Goal: Check status: Check status

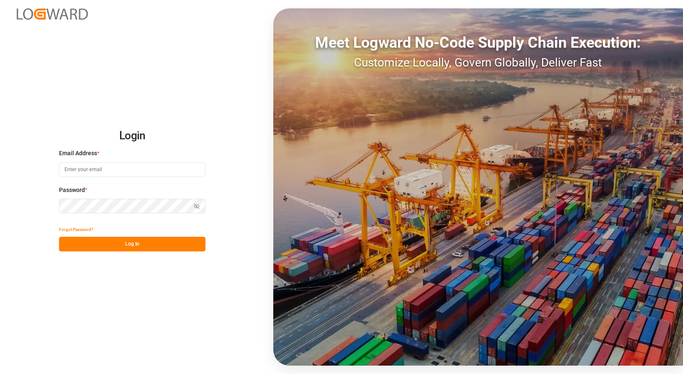
type input "[EMAIL_ADDRESS][DOMAIN_NAME]"
click at [144, 243] on button "Log In" at bounding box center [132, 244] width 146 height 15
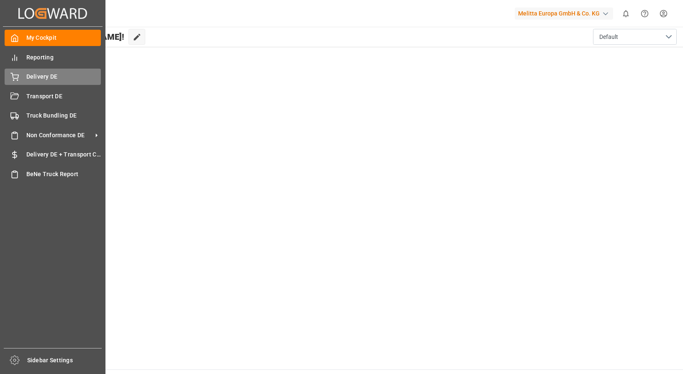
click at [19, 78] on div "Delivery DE Delivery DE" at bounding box center [53, 77] width 96 height 16
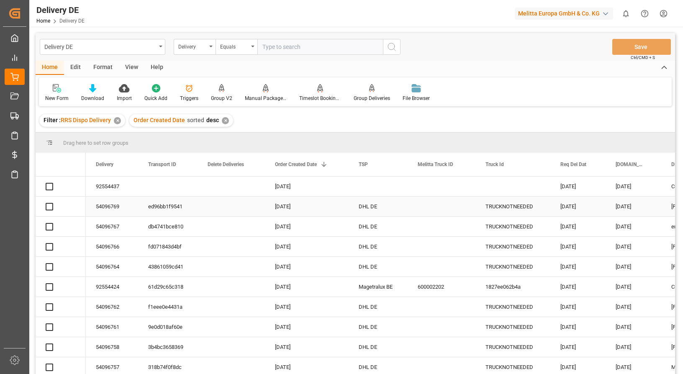
drag, startPoint x: 358, startPoint y: 213, endPoint x: 355, endPoint y: 205, distance: 8.7
click at [359, 213] on div "DHL DE" at bounding box center [377, 207] width 59 height 20
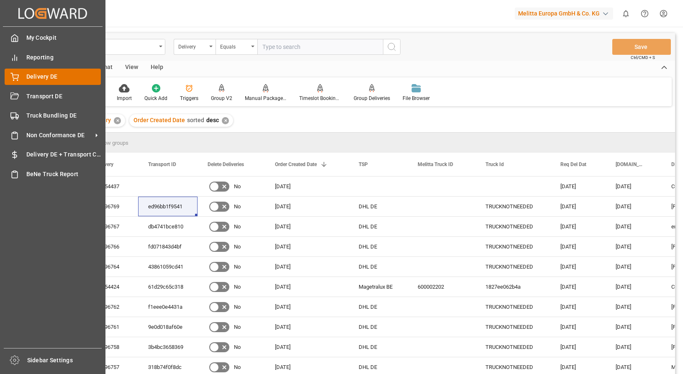
click at [28, 77] on span "Delivery DE" at bounding box center [63, 76] width 75 height 9
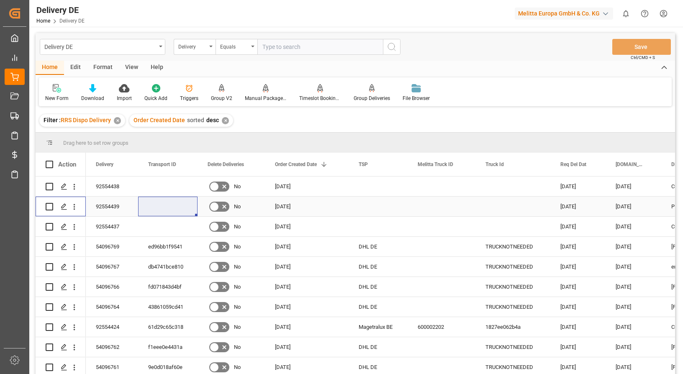
click at [46, 205] on input "Press Space to toggle row selection (unchecked)" at bounding box center [50, 207] width 8 height 8
checkbox input "true"
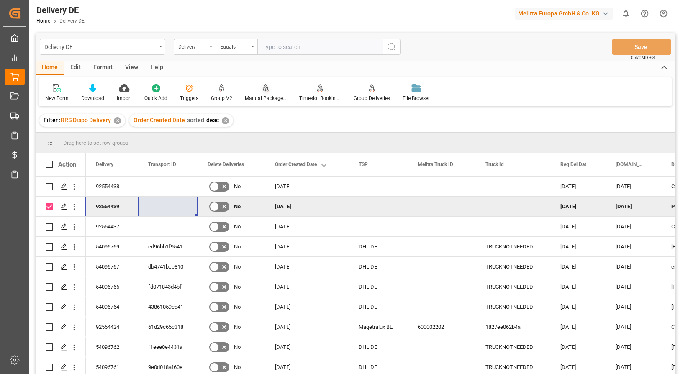
click at [260, 93] on div "Manual Package TypeDetermination" at bounding box center [265, 93] width 54 height 18
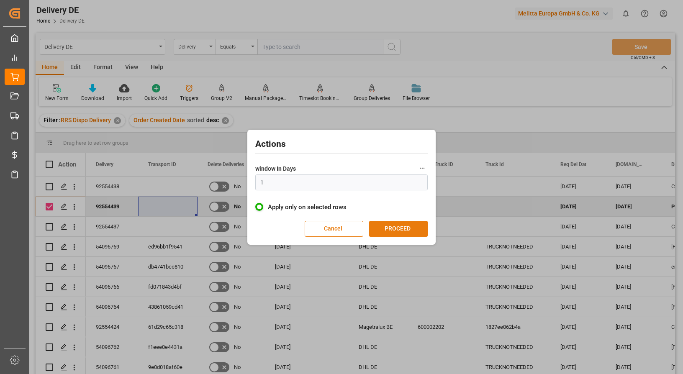
click at [409, 228] on button "PROCEED" at bounding box center [398, 229] width 59 height 16
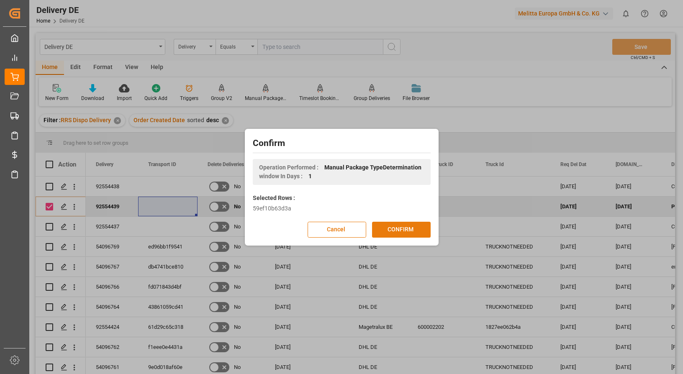
click at [394, 230] on button "CONFIRM" at bounding box center [401, 230] width 59 height 16
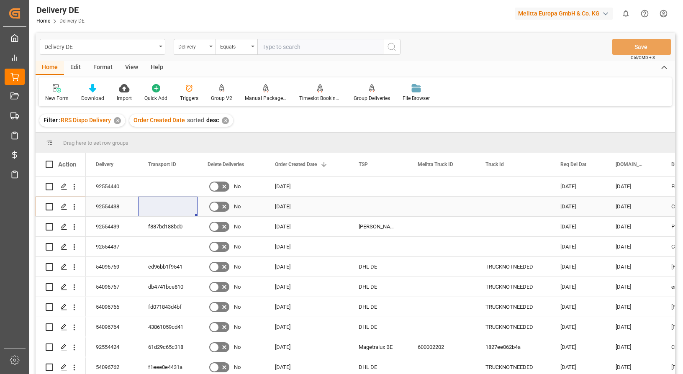
click at [361, 204] on div "Press SPACE to select this row." at bounding box center [377, 207] width 59 height 20
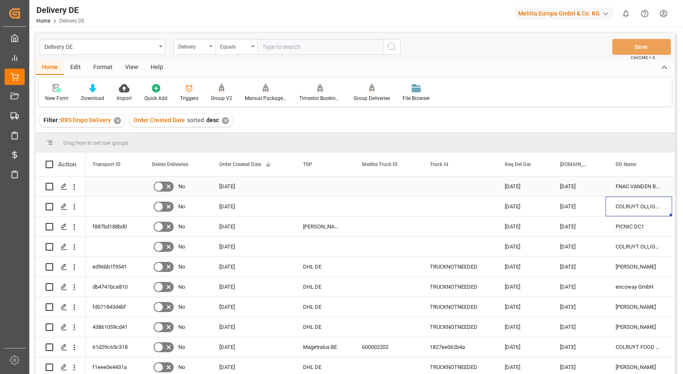
scroll to position [0, 139]
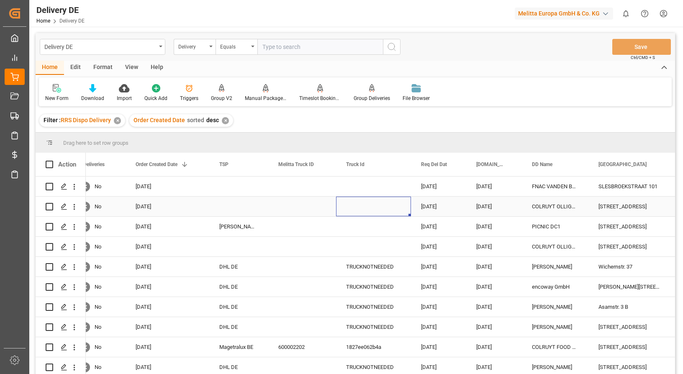
click at [366, 201] on div "Press SPACE to select this row." at bounding box center [373, 207] width 75 height 20
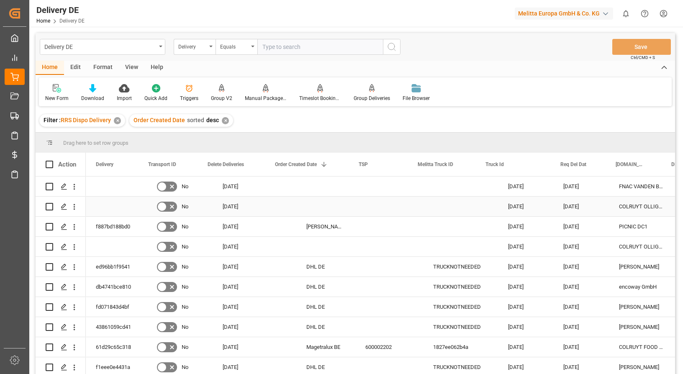
scroll to position [0, 0]
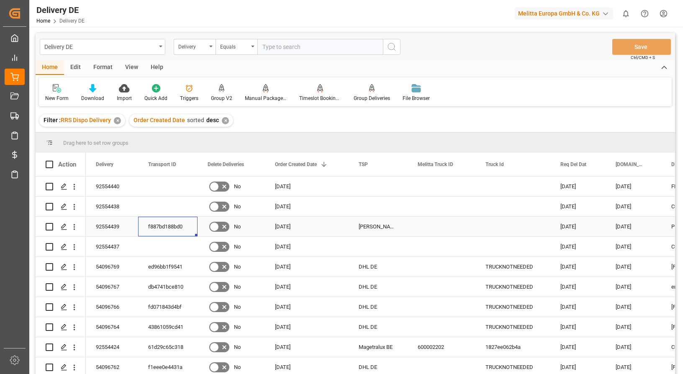
click at [187, 224] on div "f887bd188bd0" at bounding box center [167, 227] width 59 height 20
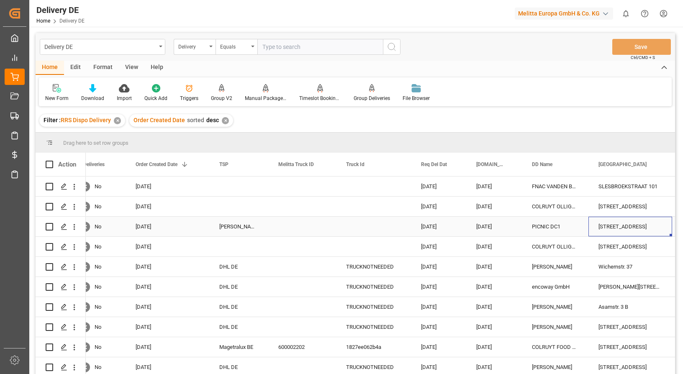
scroll to position [0, 139]
